Goal: Find contact information: Find contact information

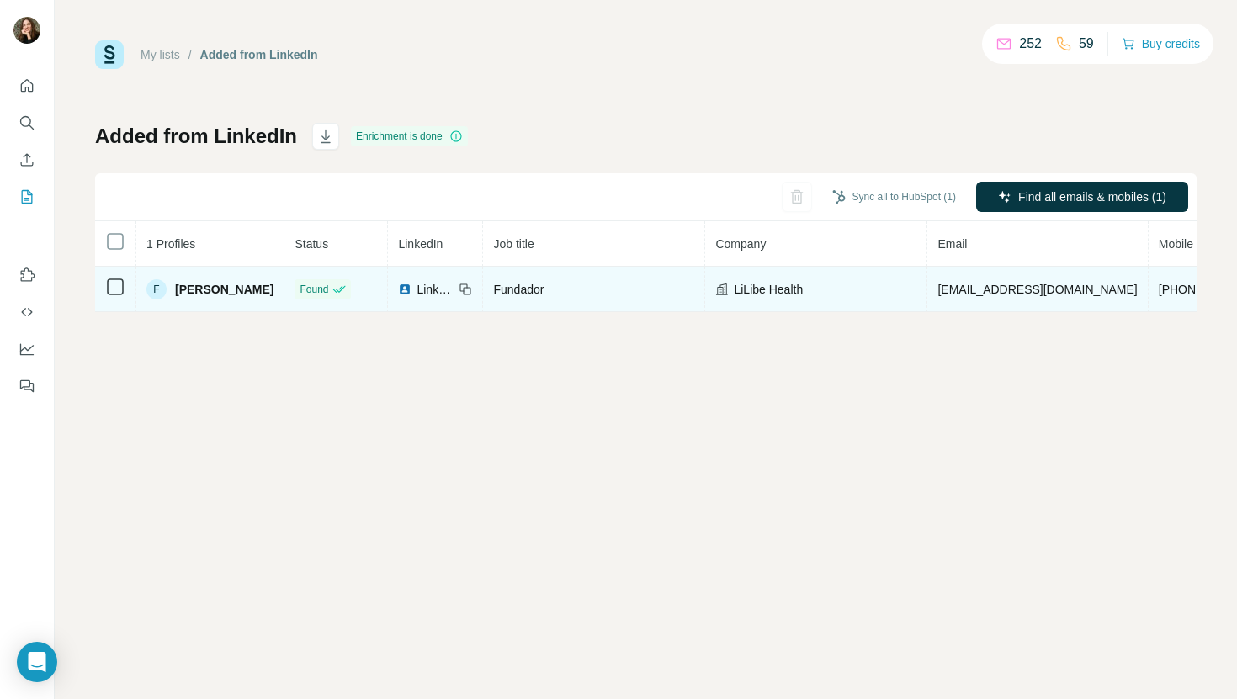
click at [811, 297] on td "LiLibe Health" at bounding box center [816, 289] width 222 height 45
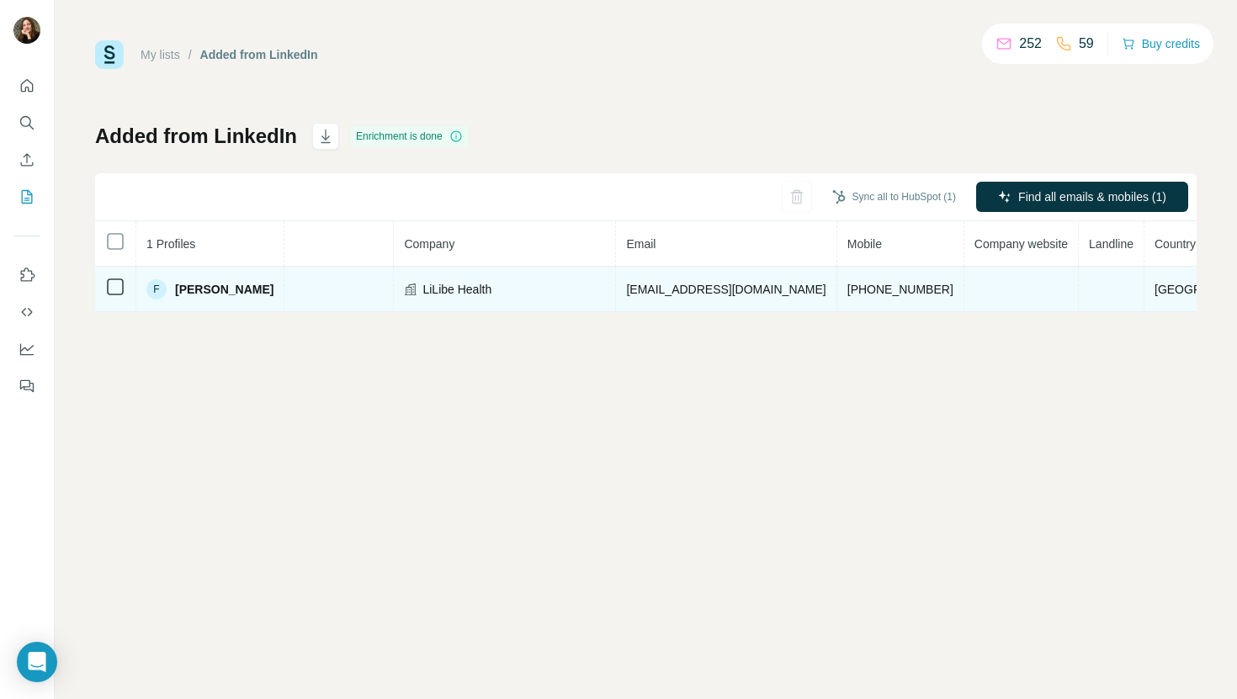
scroll to position [0, 339]
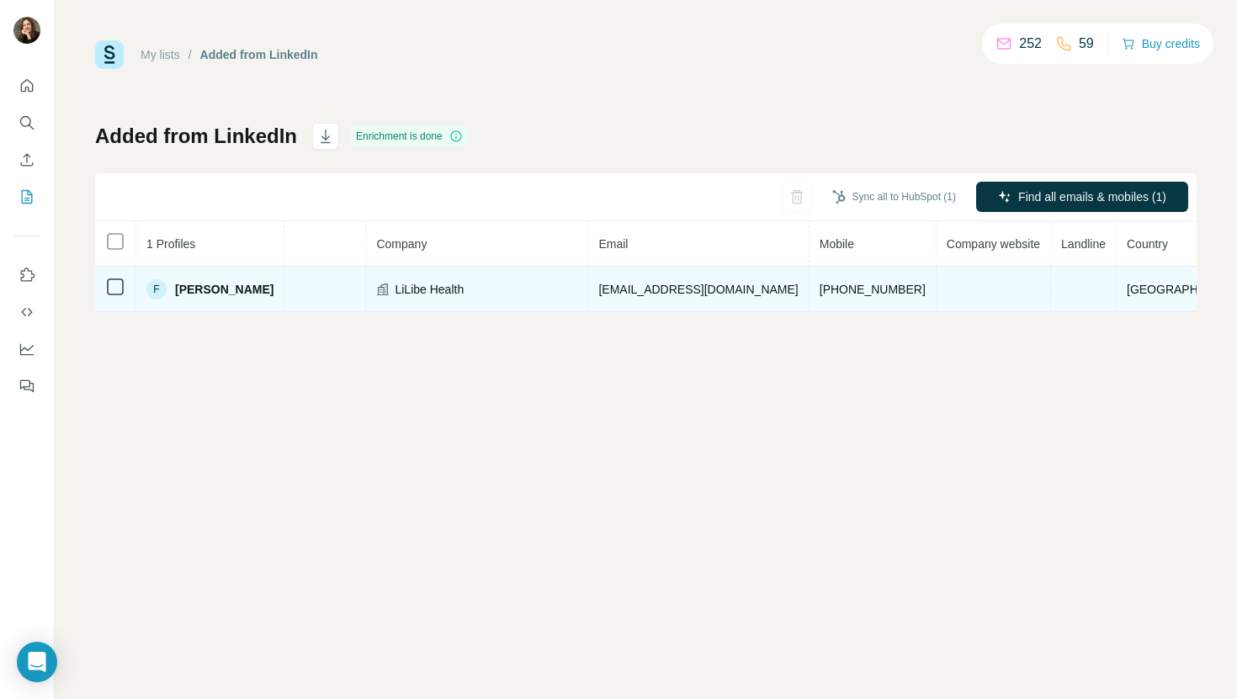
click at [873, 289] on span "[PHONE_NUMBER]" at bounding box center [873, 289] width 106 height 13
click at [858, 289] on span "[PHONE_NUMBER]" at bounding box center [873, 289] width 106 height 13
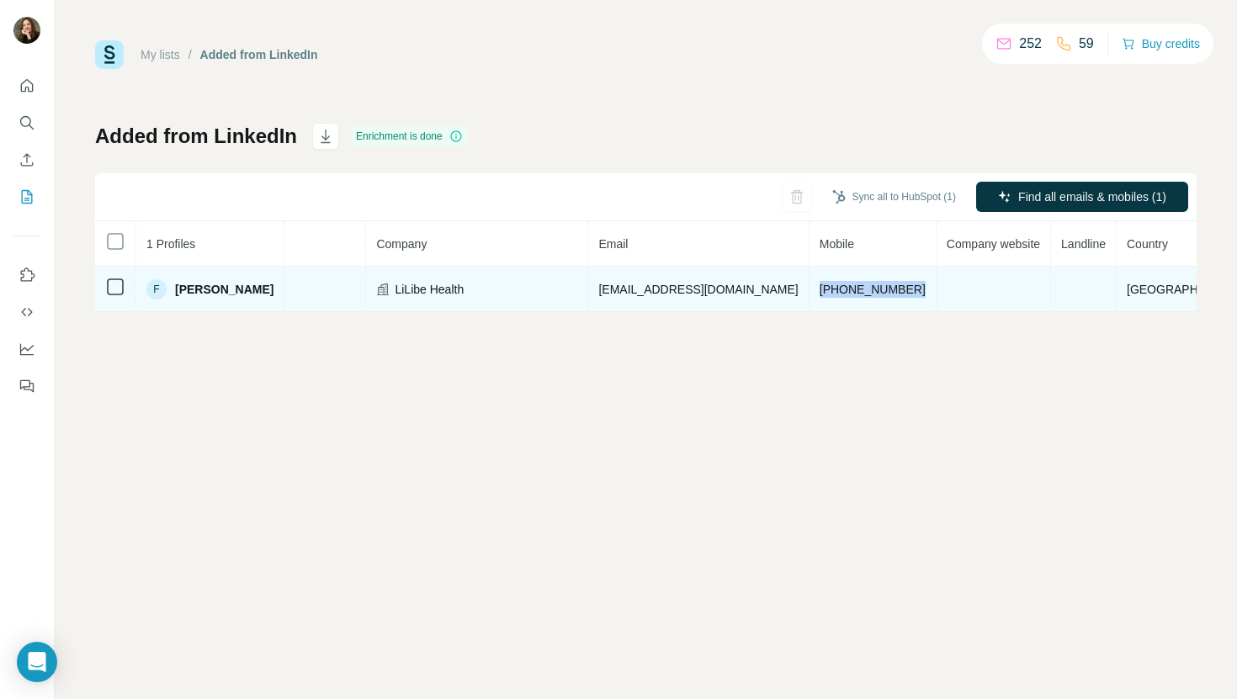
click at [858, 289] on span "[PHONE_NUMBER]" at bounding box center [873, 289] width 106 height 13
copy span "[PHONE_NUMBER]"
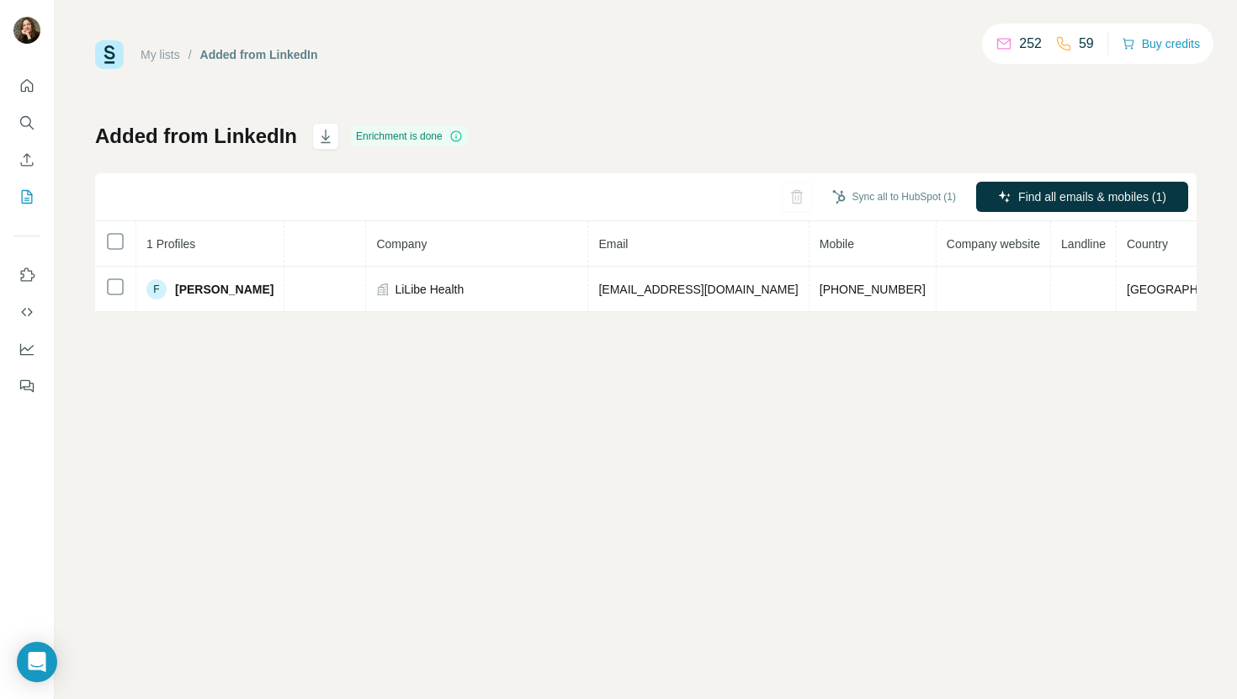
click at [1031, 106] on div "My lists / Added from LinkedIn 252 59 Buy credits Added from LinkedIn Enrichmen…" at bounding box center [646, 176] width 1102 height 272
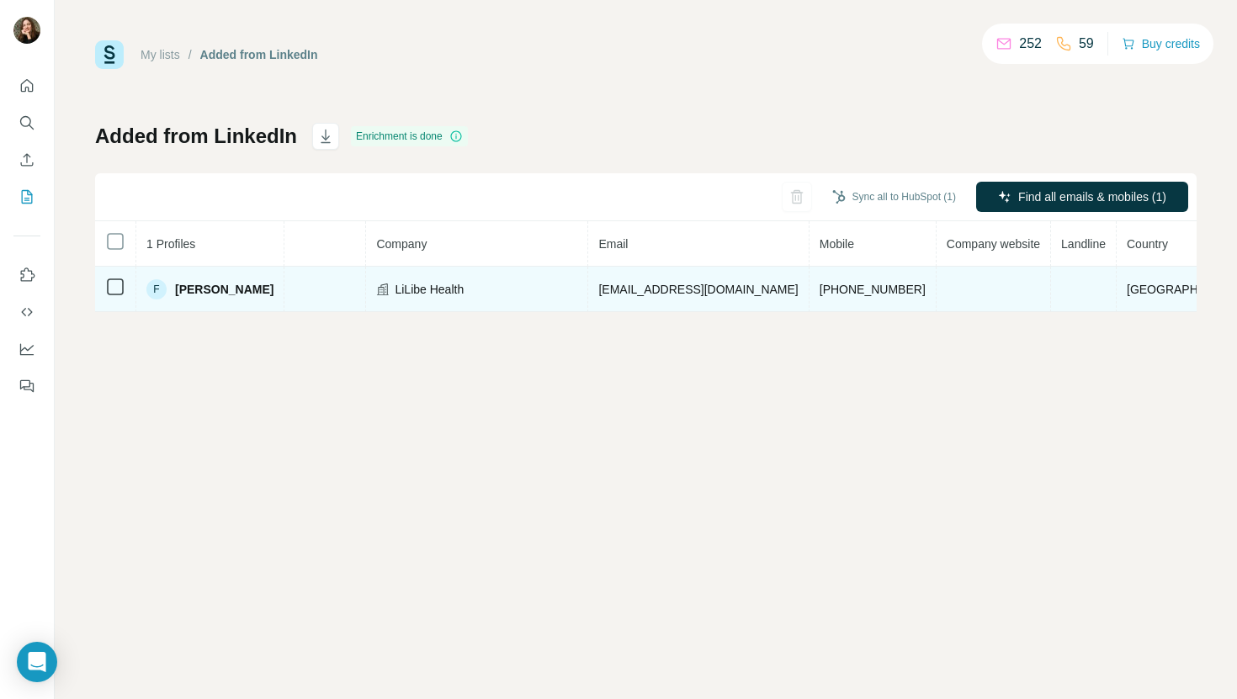
scroll to position [0, 0]
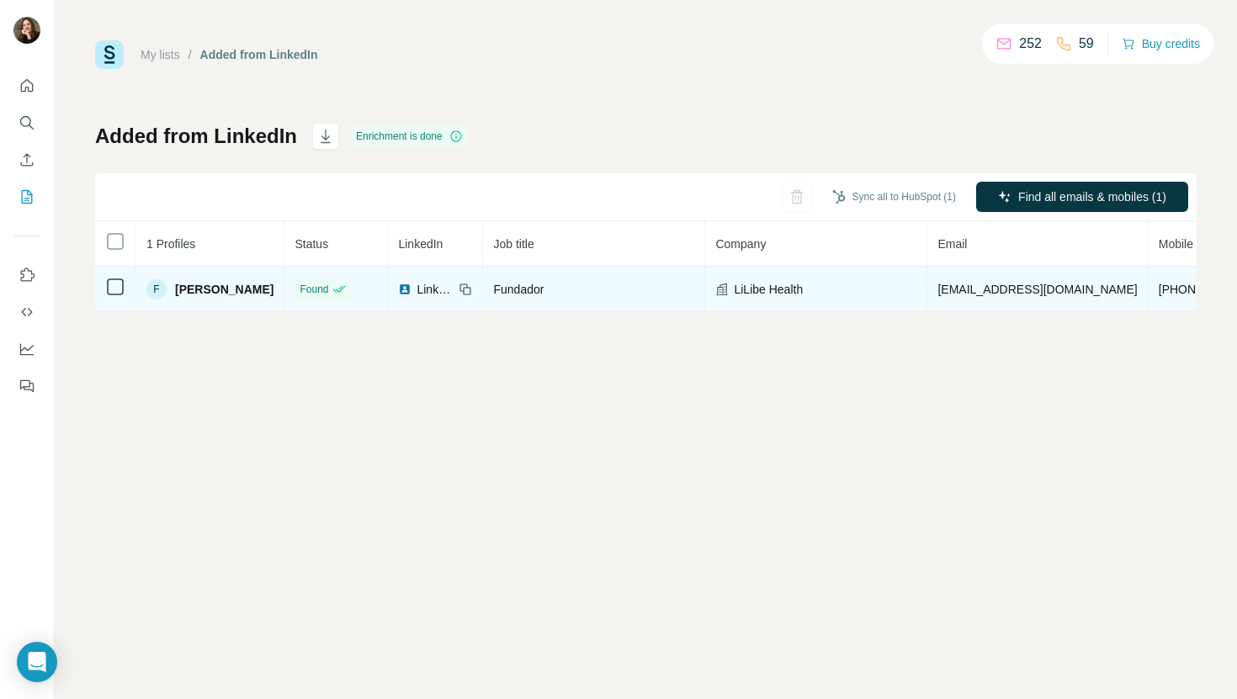
click at [803, 287] on span "LiLibe Health" at bounding box center [768, 289] width 69 height 17
